Goal: Navigation & Orientation: Find specific page/section

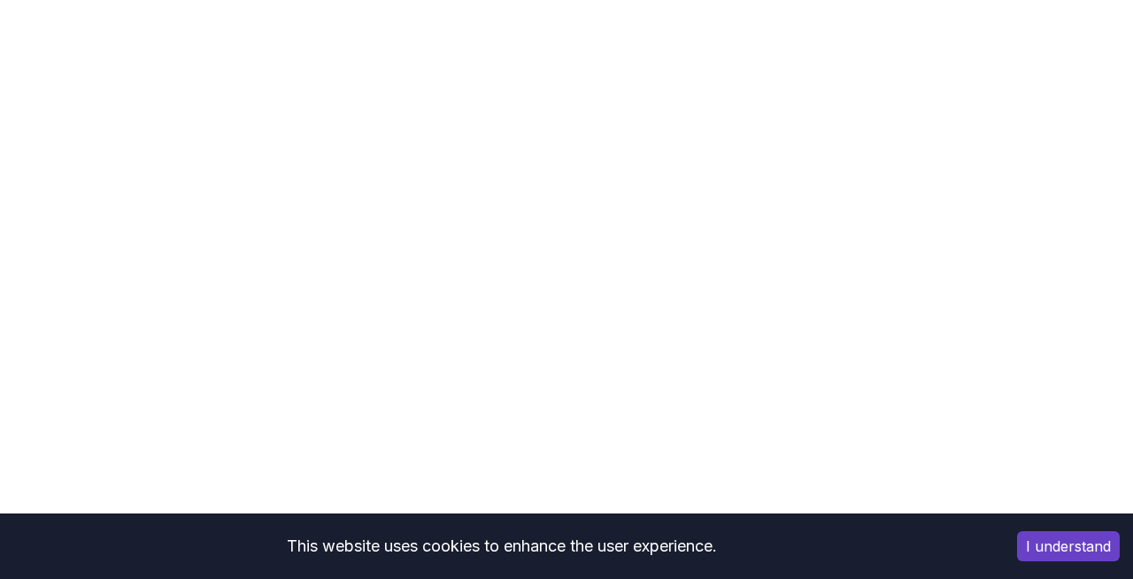
click at [1053, 558] on button "I understand" at bounding box center [1068, 546] width 103 height 30
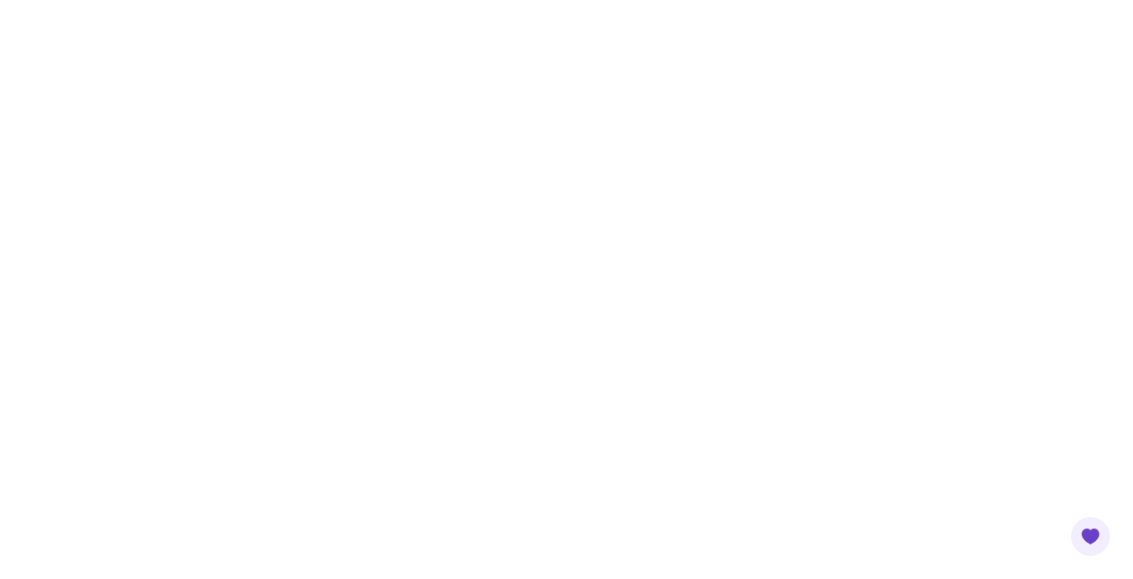
scroll to position [108, 0]
